Goal: Navigation & Orientation: Find specific page/section

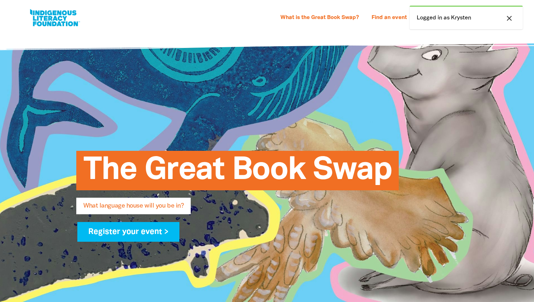
select select "primary-school"
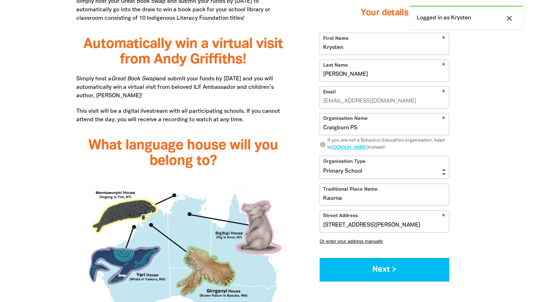
scroll to position [535, 0]
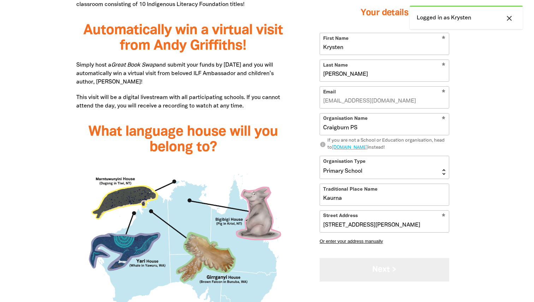
click at [356, 268] on button "Next >" at bounding box center [384, 270] width 130 height 24
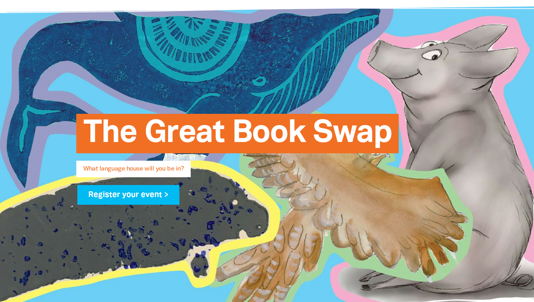
scroll to position [0, 0]
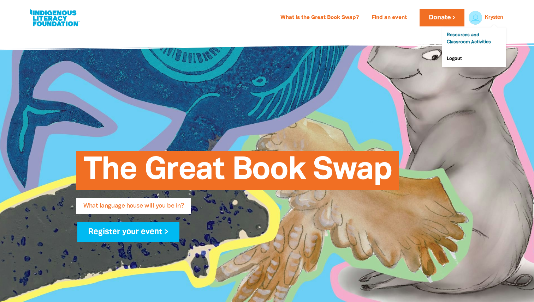
click at [470, 40] on link "Resources and Classroom Activities" at bounding box center [474, 39] width 64 height 23
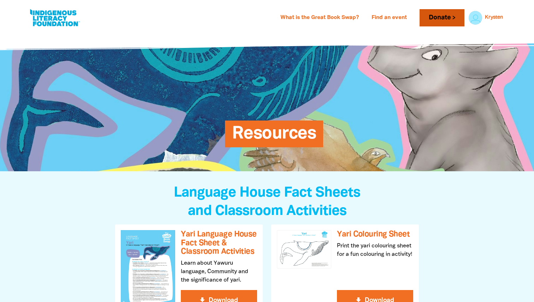
click at [445, 19] on link "Donate" at bounding box center [441, 17] width 44 height 17
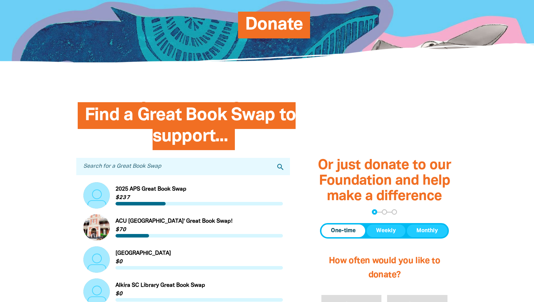
scroll to position [108, 0]
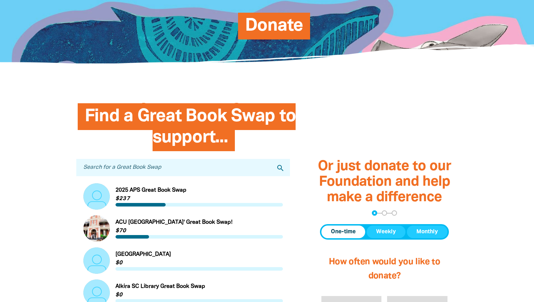
click at [222, 168] on input "Search for a Great Book Swap" at bounding box center [182, 167] width 213 height 17
type input "Craigburn"
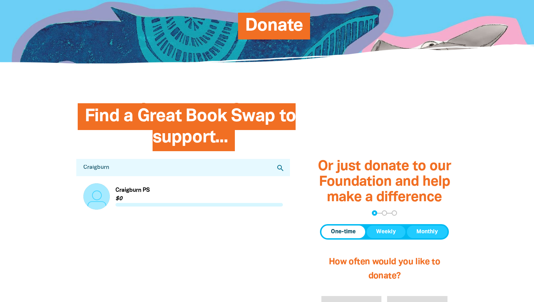
click at [145, 193] on link "Link to Craigburn PS" at bounding box center [182, 197] width 199 height 26
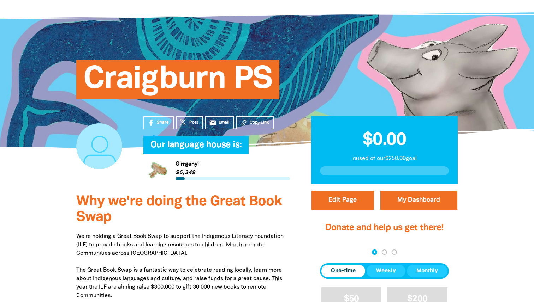
scroll to position [13, 0]
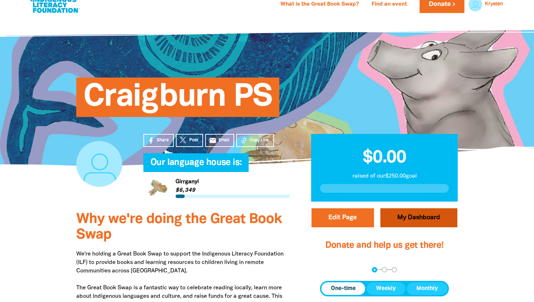
click at [415, 218] on link "My Dashboard" at bounding box center [418, 218] width 77 height 19
